Goal: Information Seeking & Learning: Check status

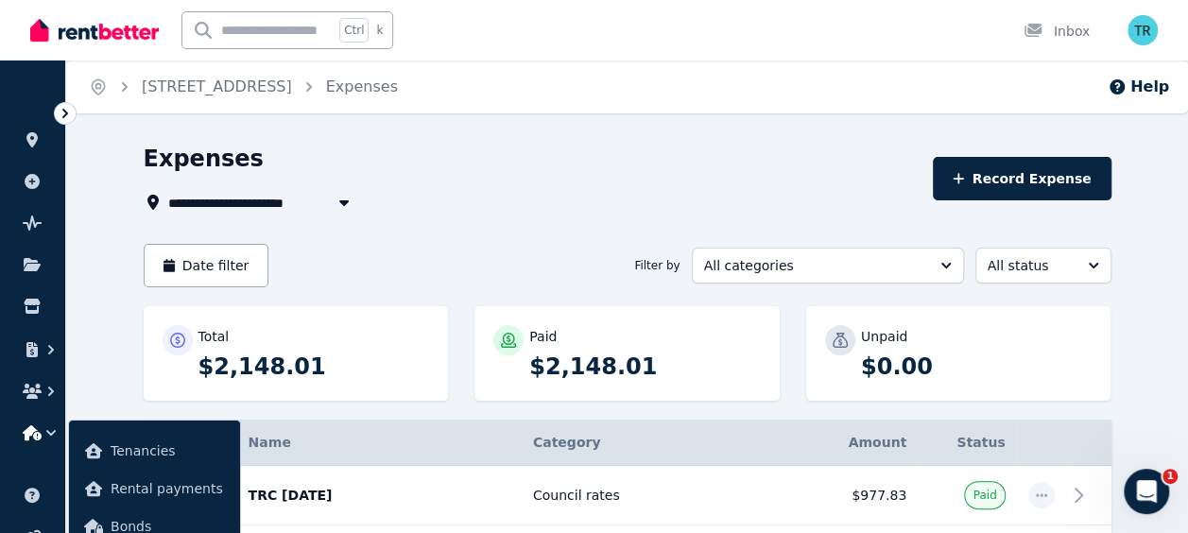
click at [178, 82] on link "[STREET_ADDRESS]" at bounding box center [217, 86] width 150 height 18
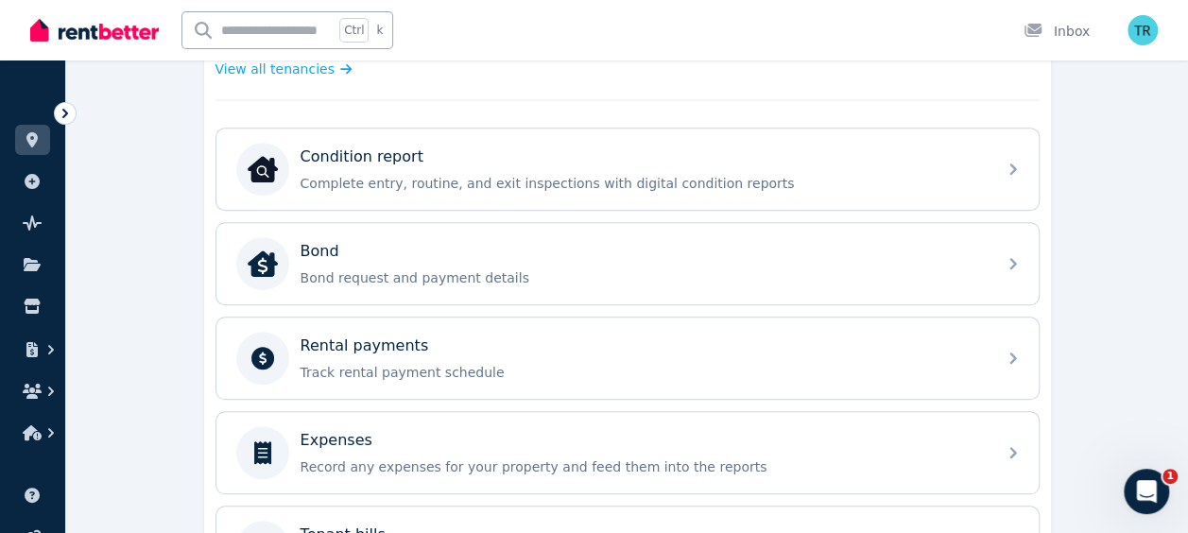
scroll to position [657, 0]
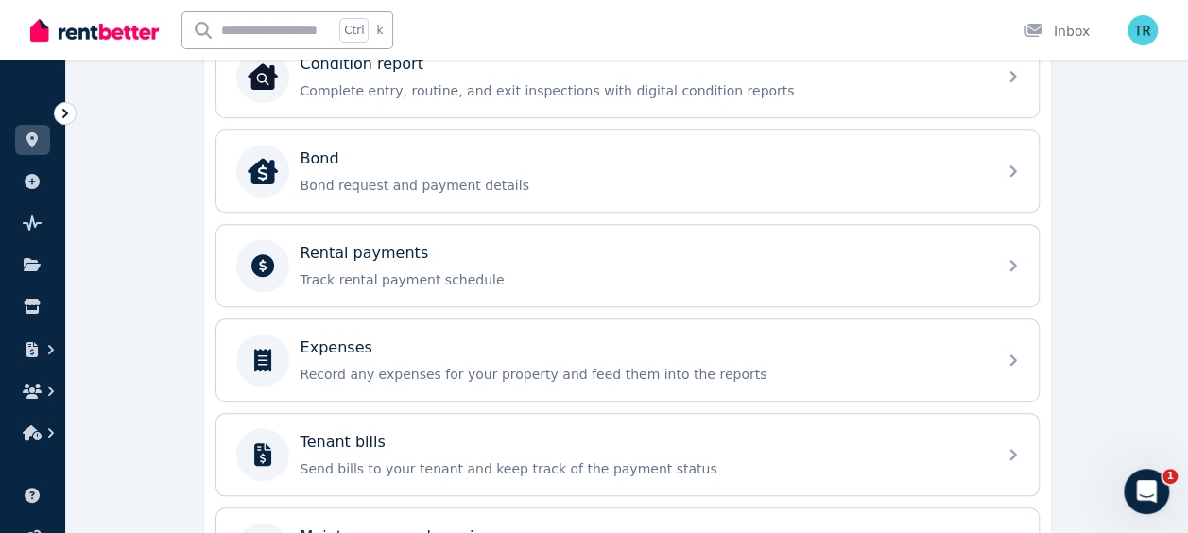
click at [301, 250] on p "Rental payments" at bounding box center [365, 253] width 129 height 23
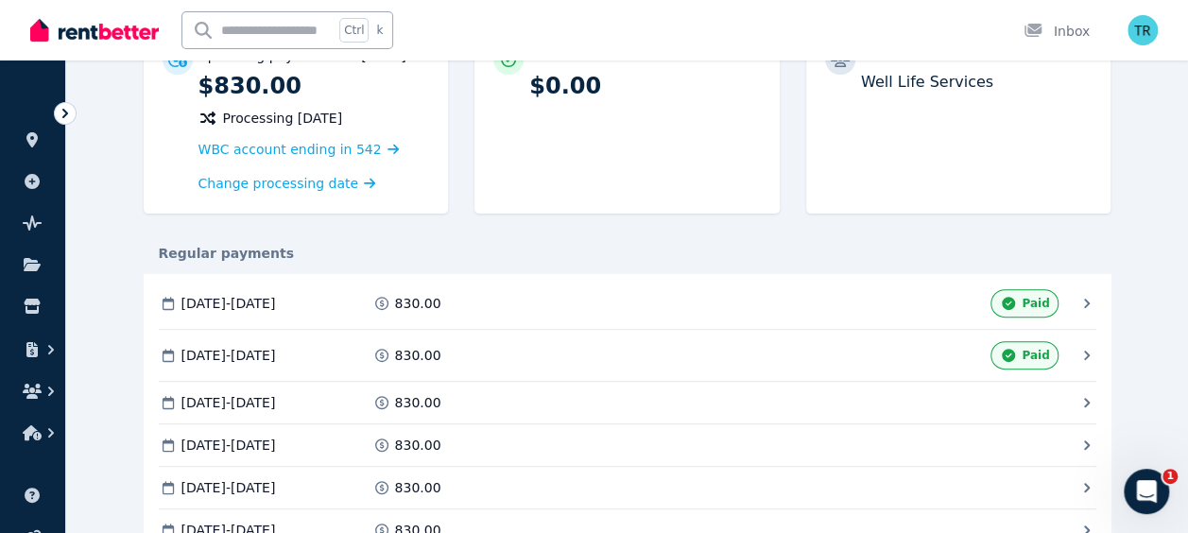
scroll to position [223, 0]
click at [357, 217] on div "Upcoming payment due [DATE] $830.00 Processing [DATE] WBC account ending in 542…" at bounding box center [628, 128] width 968 height 207
click at [31, 136] on icon at bounding box center [31, 139] width 11 height 15
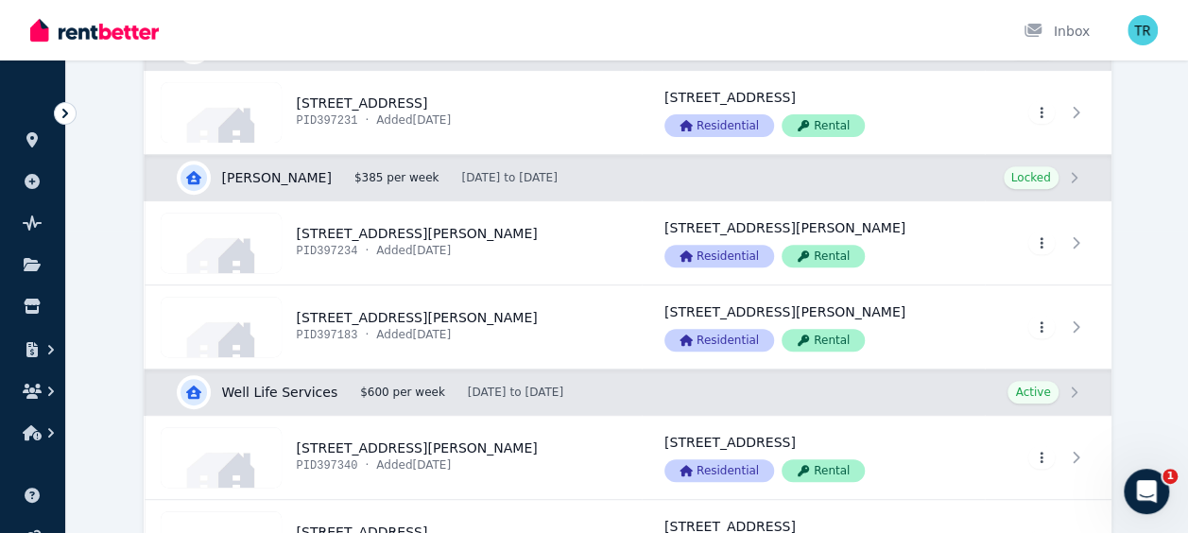
scroll to position [314, 0]
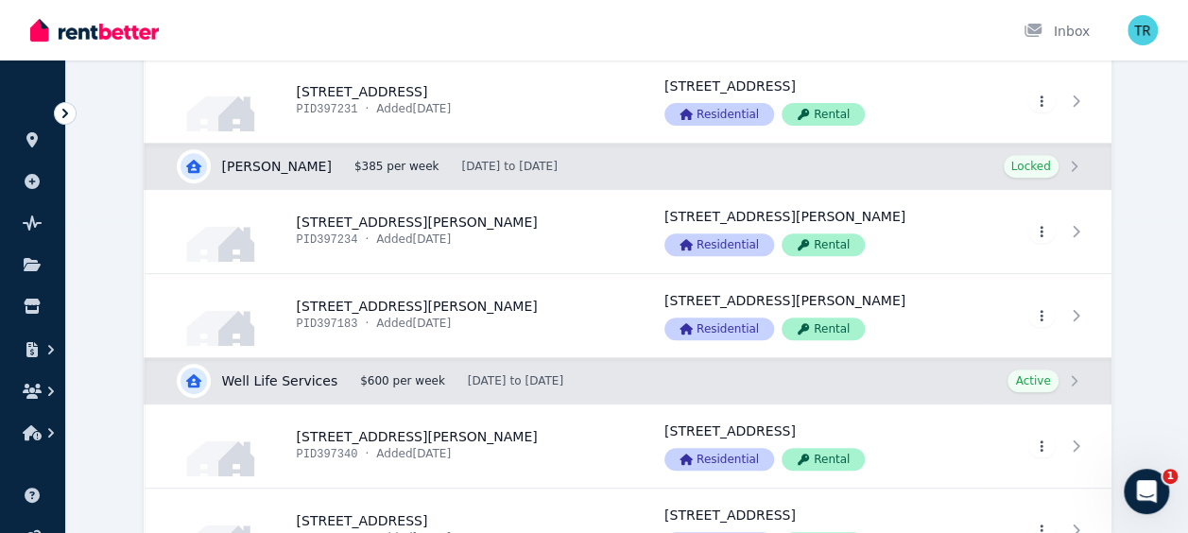
click at [356, 301] on link "View property details" at bounding box center [394, 315] width 496 height 83
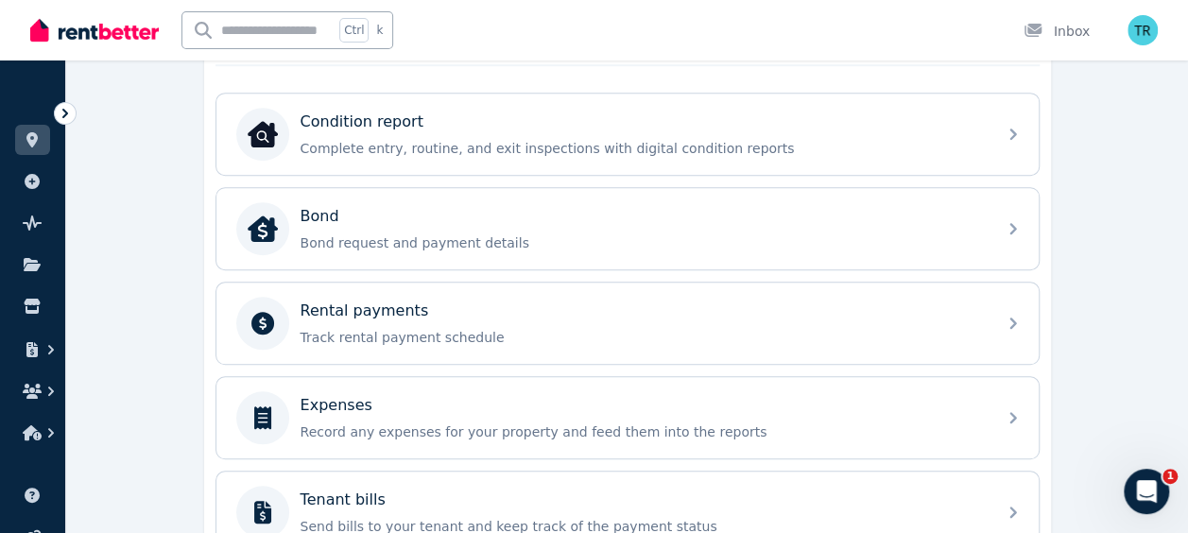
scroll to position [601, 0]
click at [392, 326] on p "Track rental payment schedule" at bounding box center [643, 335] width 684 height 19
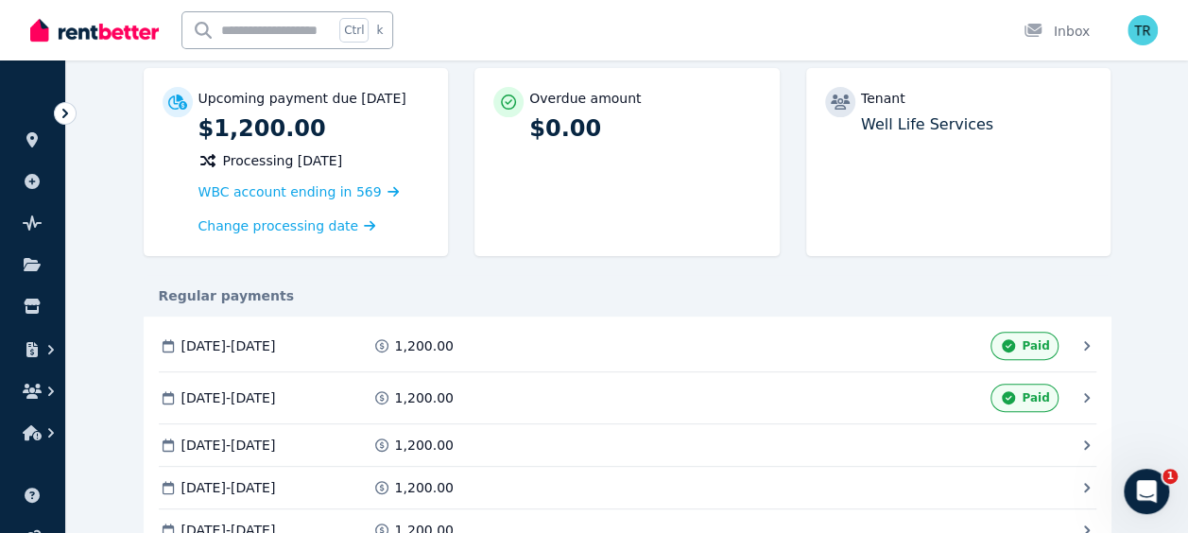
scroll to position [179, 0]
click at [640, 187] on div "Overdue amount $0.00" at bounding box center [626, 163] width 305 height 188
click at [29, 135] on icon at bounding box center [31, 139] width 11 height 15
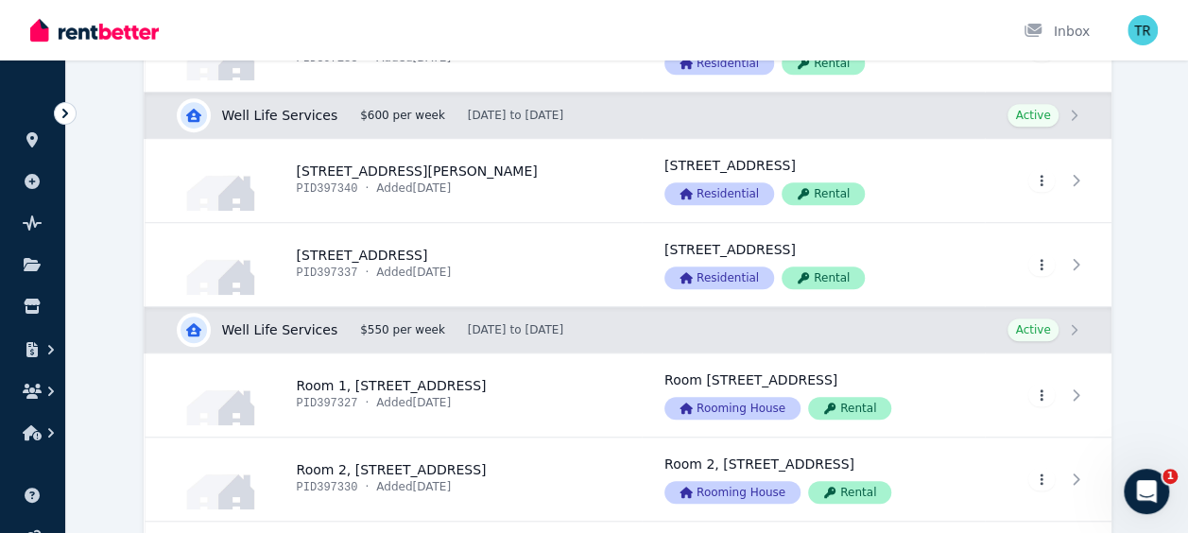
scroll to position [581, 0]
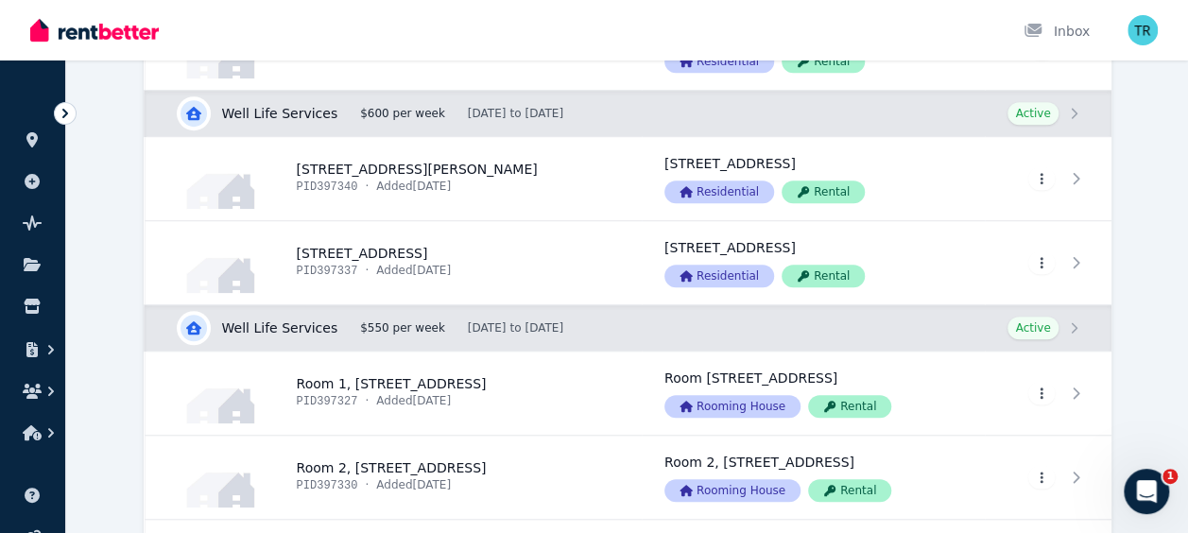
click at [352, 249] on link "View property details" at bounding box center [394, 262] width 496 height 83
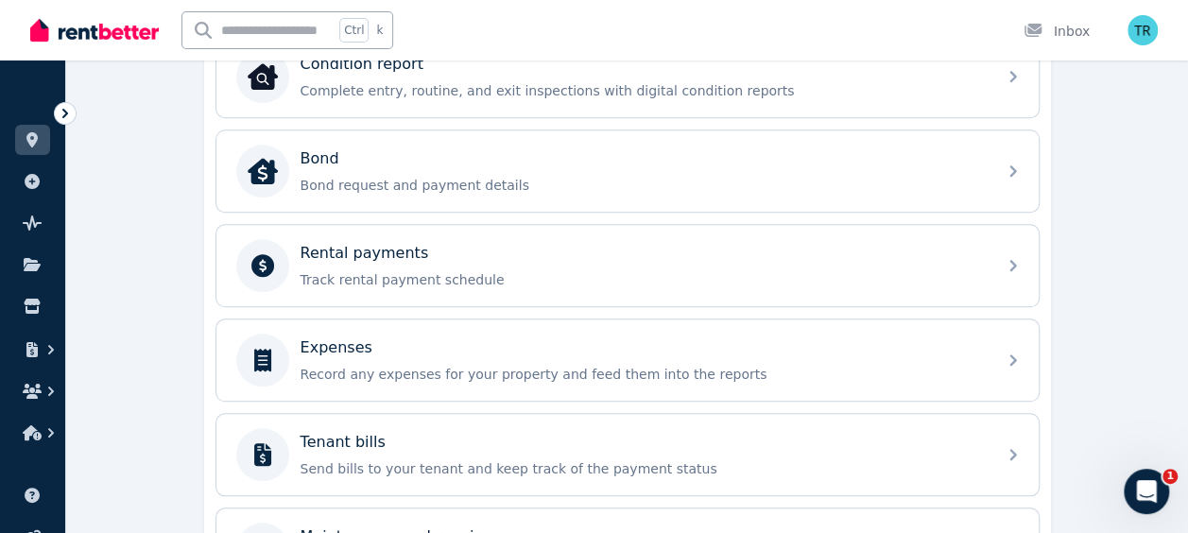
scroll to position [658, 0]
click at [353, 252] on p "Rental payments" at bounding box center [365, 252] width 129 height 23
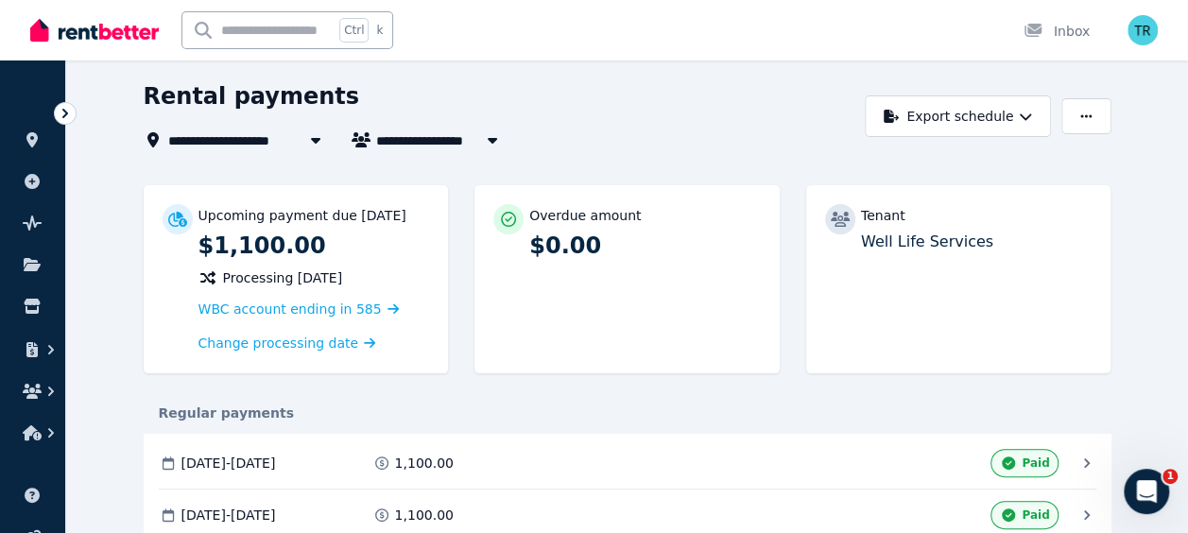
scroll to position [63, 0]
click at [34, 136] on icon at bounding box center [31, 139] width 11 height 15
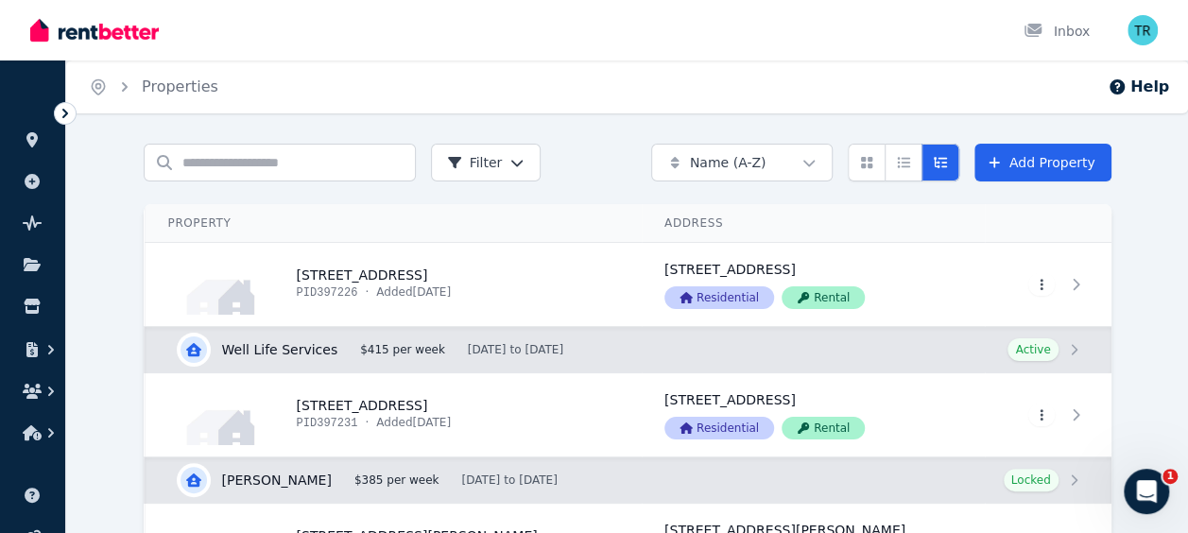
click at [343, 276] on link "View property details" at bounding box center [394, 284] width 496 height 83
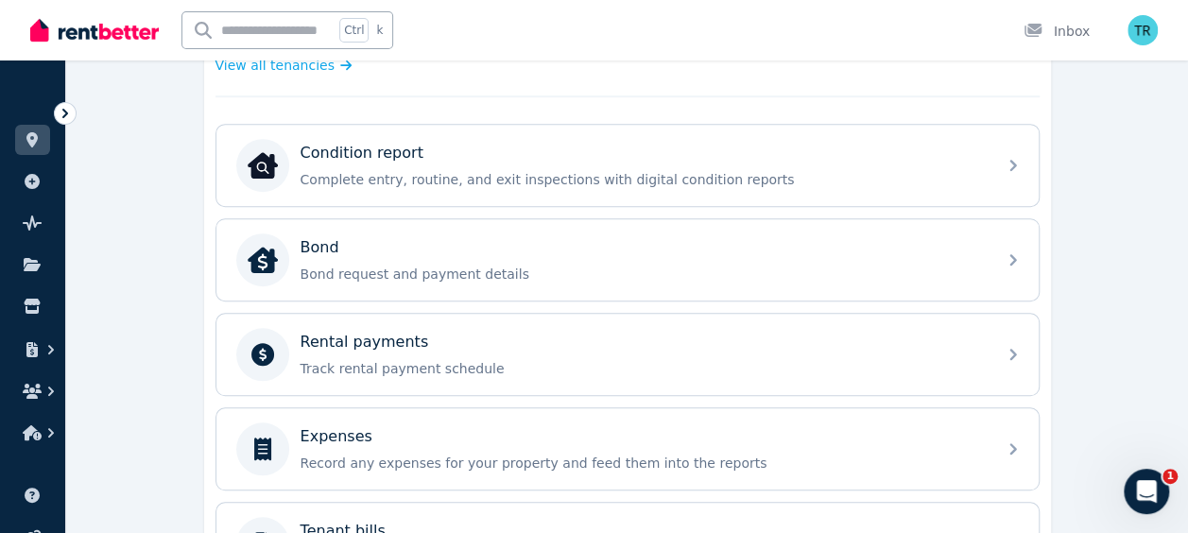
scroll to position [569, 0]
click at [348, 335] on p "Rental payments" at bounding box center [365, 341] width 129 height 23
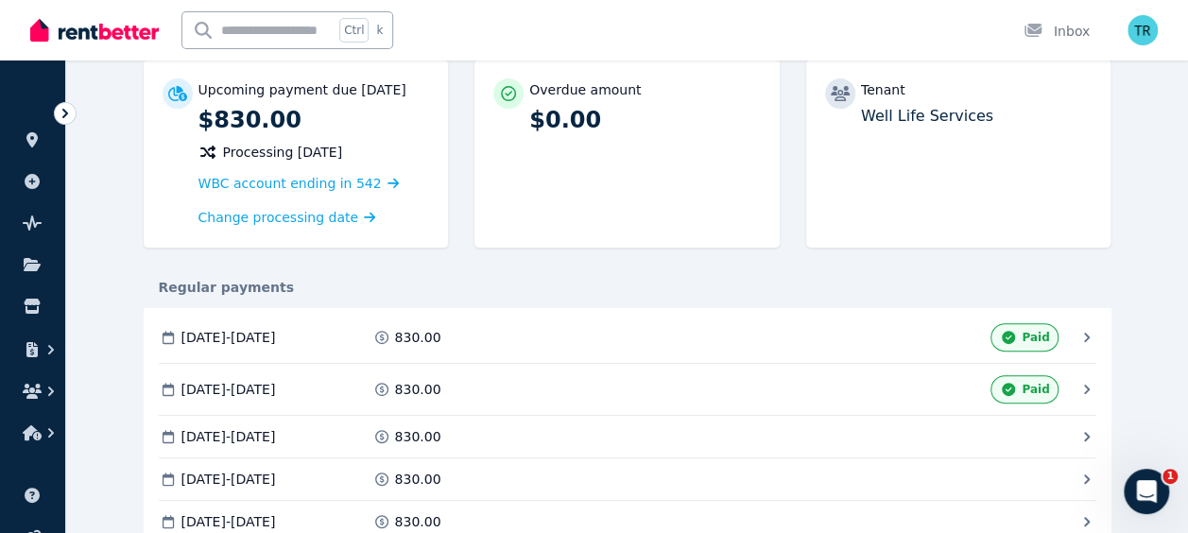
scroll to position [189, 0]
click at [36, 134] on icon at bounding box center [31, 139] width 11 height 15
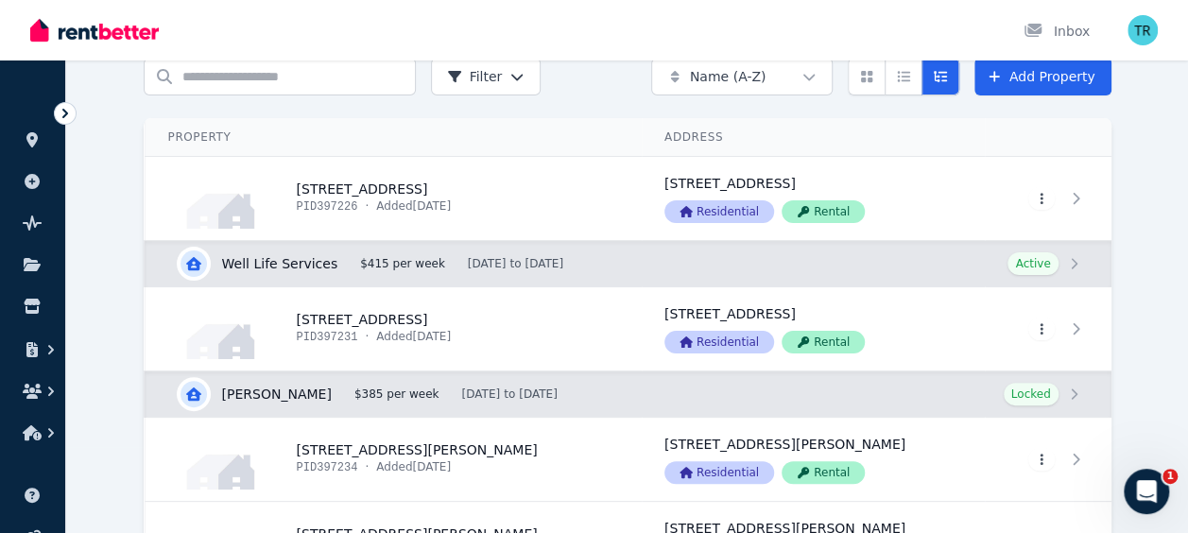
scroll to position [89, 0]
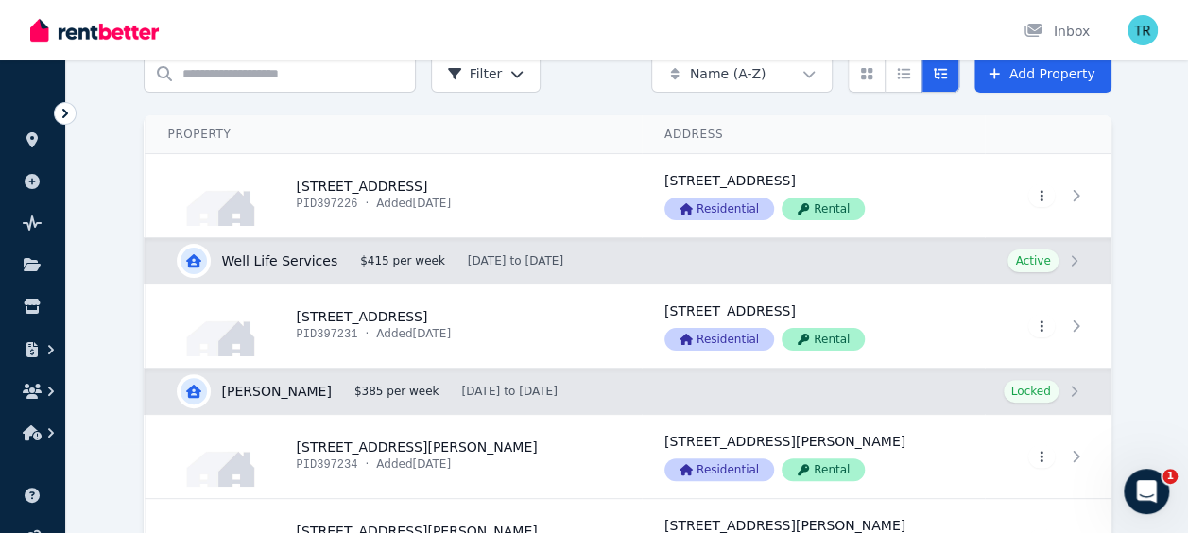
click at [336, 315] on link "View property details" at bounding box center [394, 325] width 496 height 83
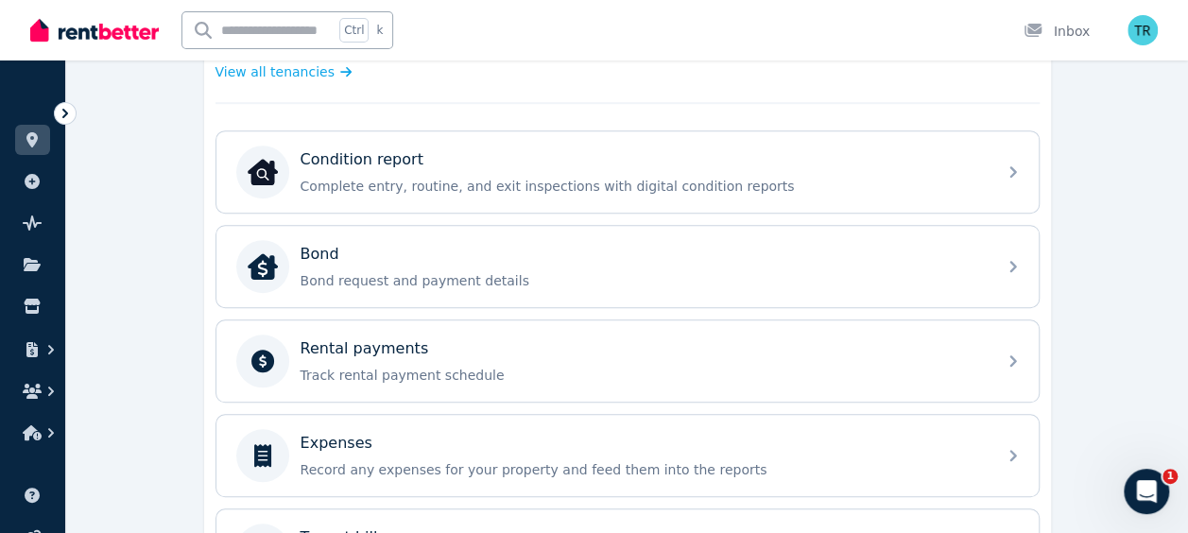
scroll to position [542, 0]
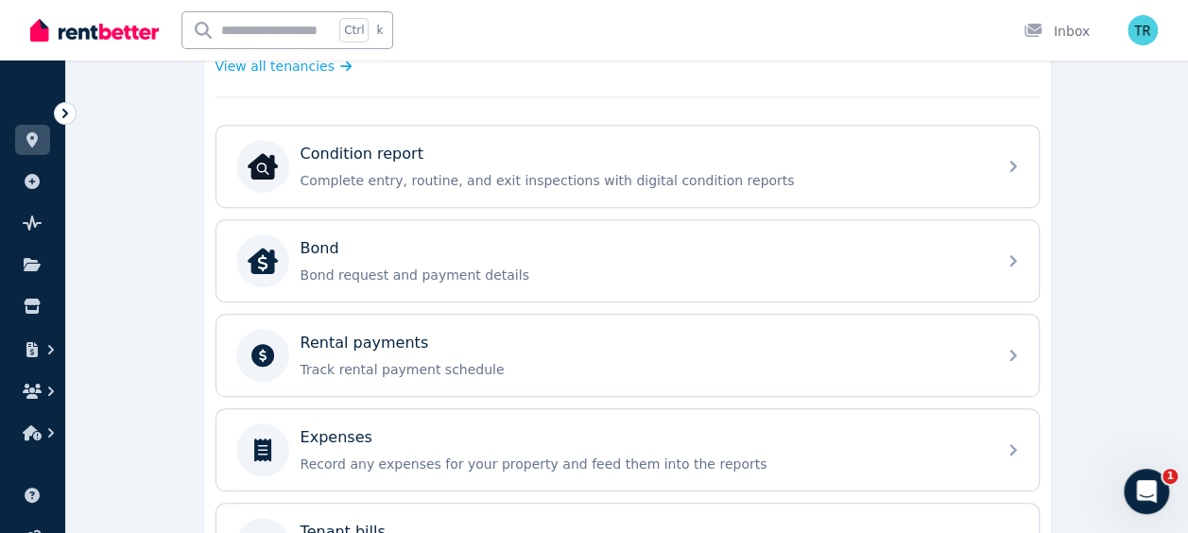
click at [386, 344] on p "Rental payments" at bounding box center [365, 343] width 129 height 23
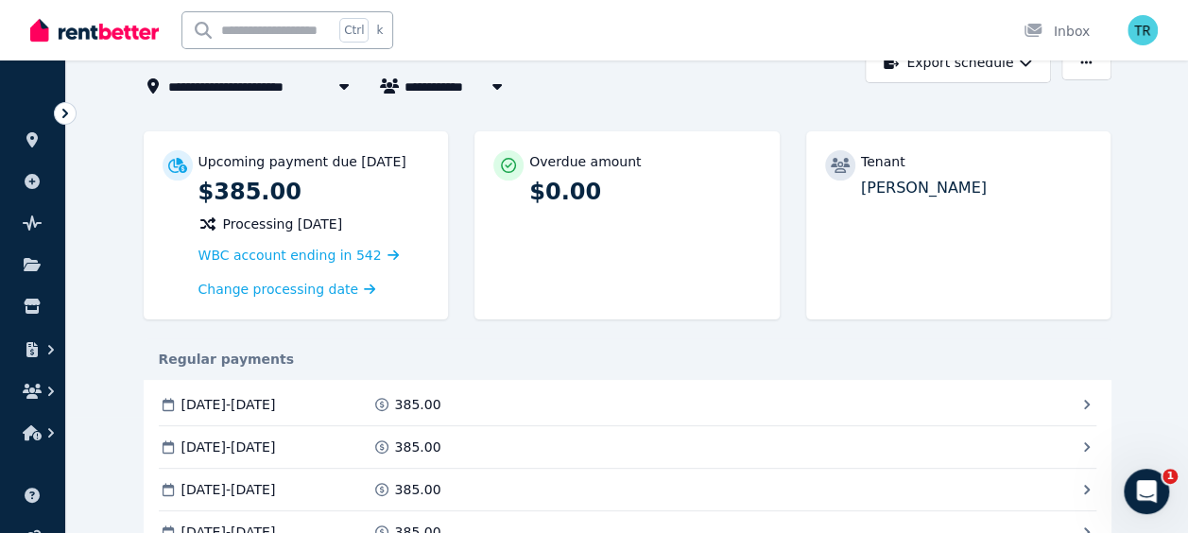
scroll to position [130, 0]
